Goal: Task Accomplishment & Management: Manage account settings

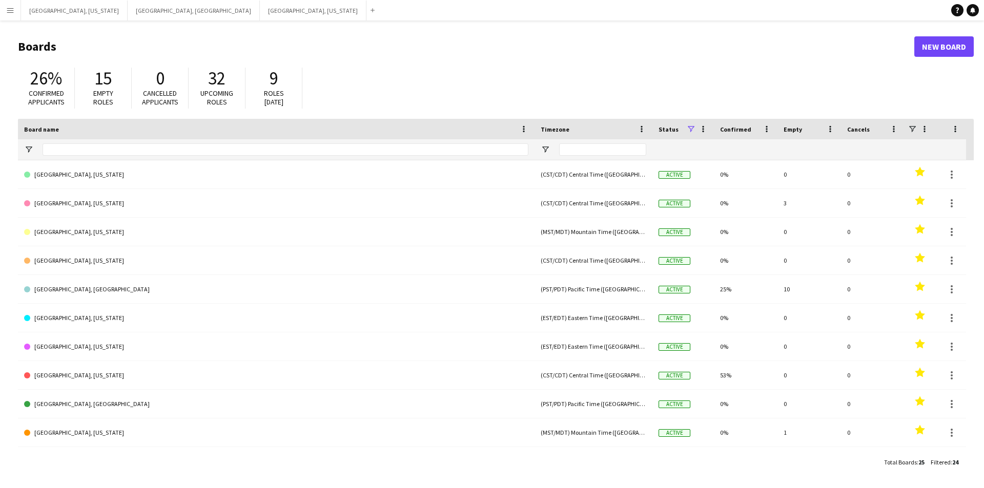
click at [1, 16] on button "Menu" at bounding box center [10, 10] width 20 height 20
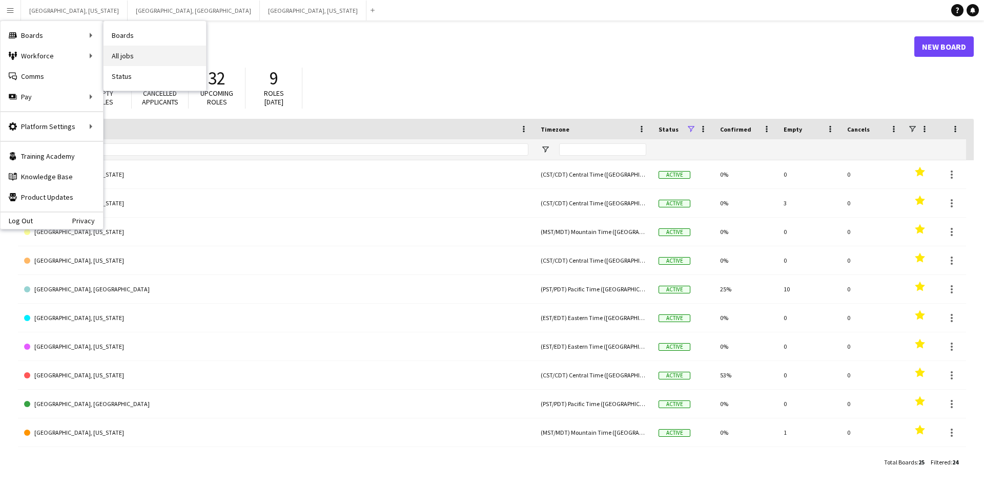
click at [164, 63] on link "All jobs" at bounding box center [155, 56] width 102 height 20
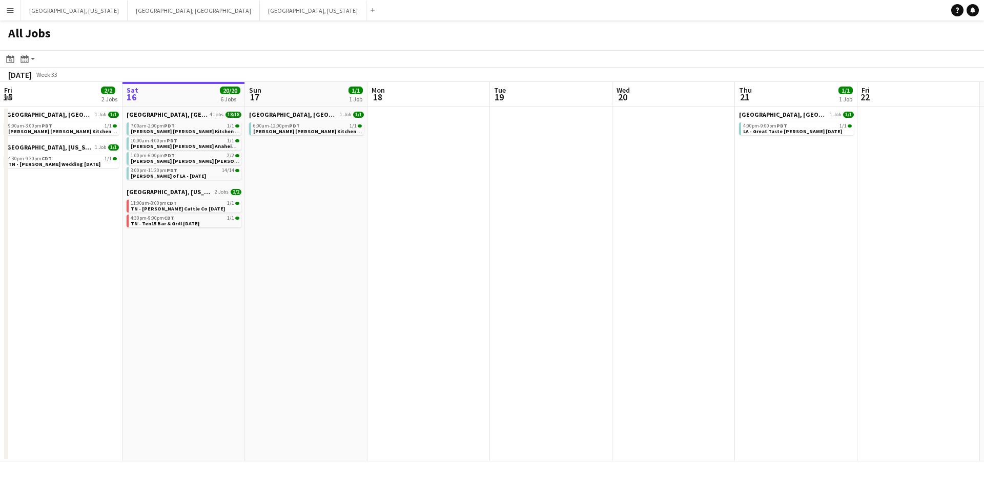
scroll to position [0, 216]
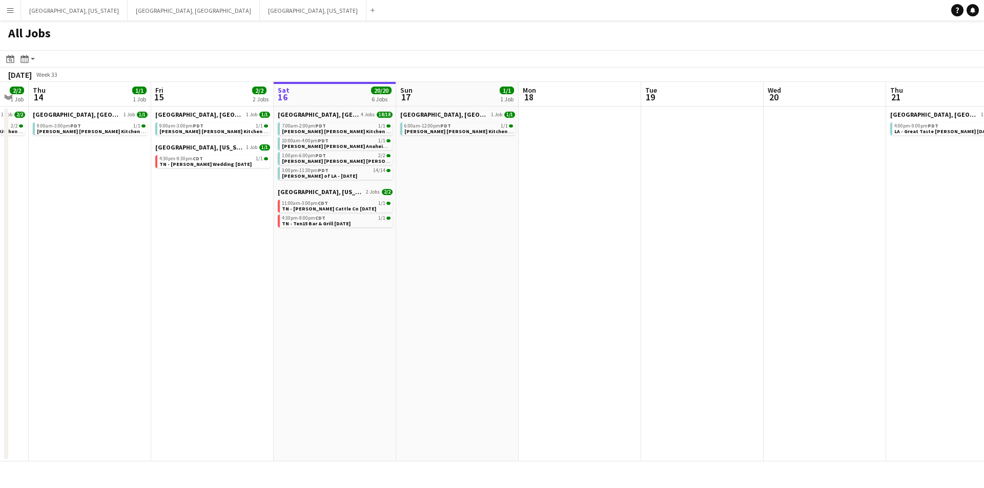
click at [460, 237] on app-calendar-viewport "Tue 12 1/3 1 Job Wed 13 2/2 1 Job Thu 14 1/1 1 Job Fri 15 2/2 2 Jobs Sat 16 20/…" at bounding box center [492, 272] width 984 height 380
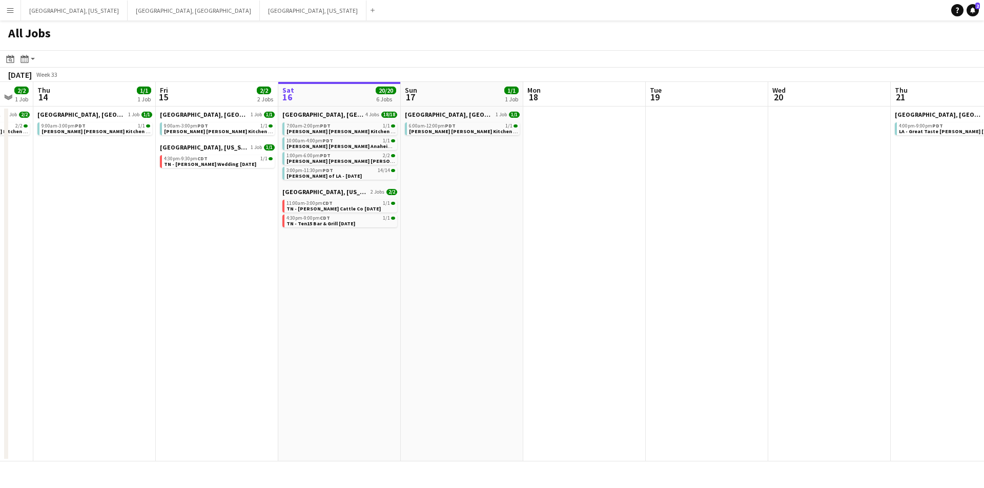
click at [394, 265] on app-calendar-viewport "Tue 12 1/3 1 Job Wed 13 2/2 1 Job Thu 14 1/1 1 Job Fri 15 2/2 2 Jobs Sat 16 20/…" at bounding box center [492, 272] width 984 height 380
click at [322, 214] on app-calendar-brief-board "Nashville, Tennessee 2 Jobs 2/2 11:00am-3:00pm CDT 1/1 TN - Semler Cattle Co 8.…" at bounding box center [339, 207] width 115 height 39
click at [331, 205] on span "TN - [PERSON_NAME] Cattle Co [DATE]" at bounding box center [333, 208] width 94 height 7
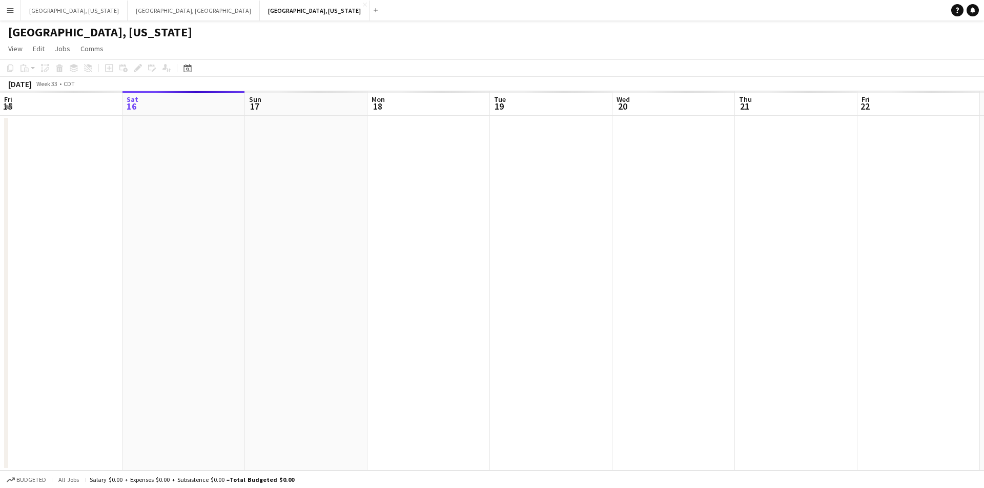
scroll to position [0, 353]
